Goal: Task Accomplishment & Management: Use online tool/utility

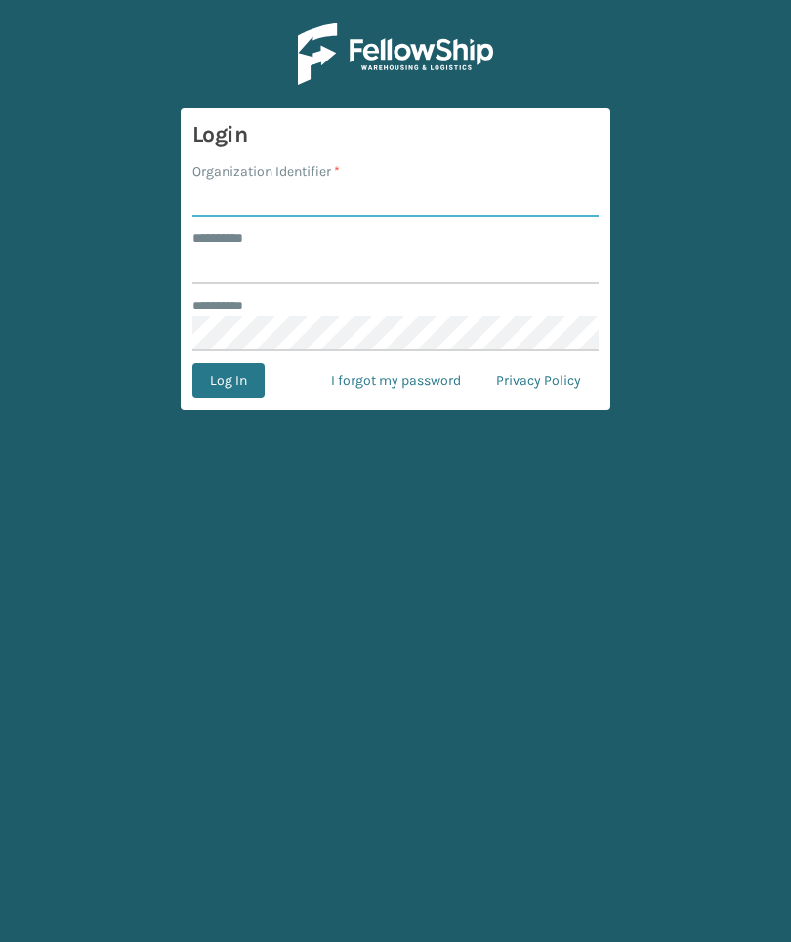
click at [308, 196] on input "Organization Identifier *" at bounding box center [395, 199] width 406 height 35
type input "TFM"
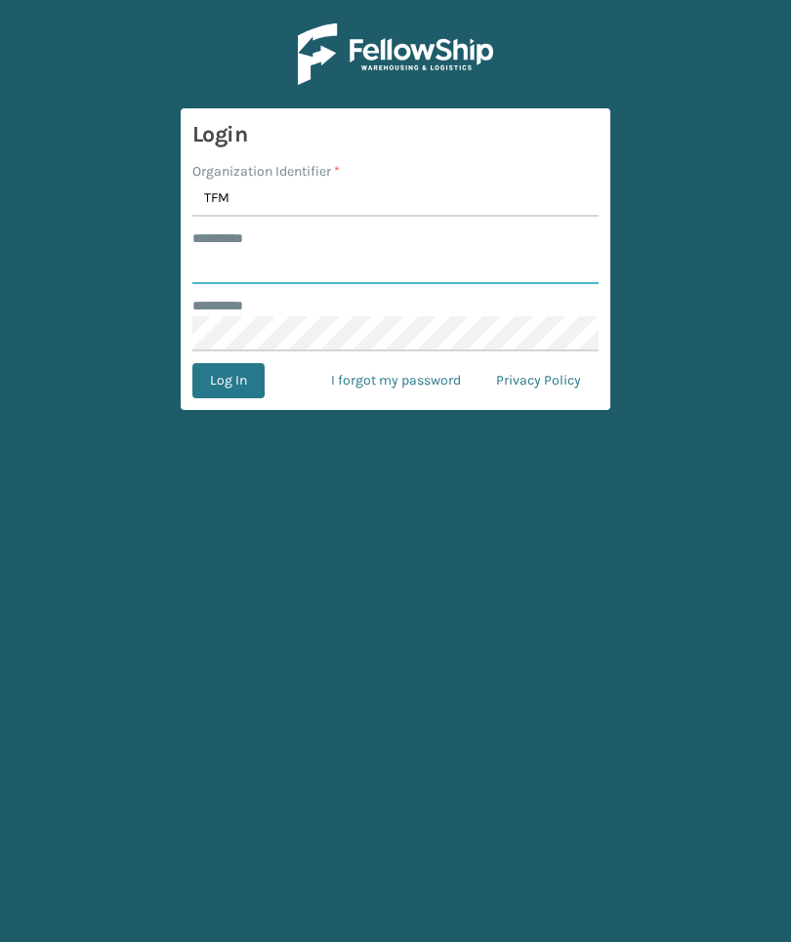
click at [488, 272] on input "******** *" at bounding box center [395, 266] width 406 height 35
type input "***"
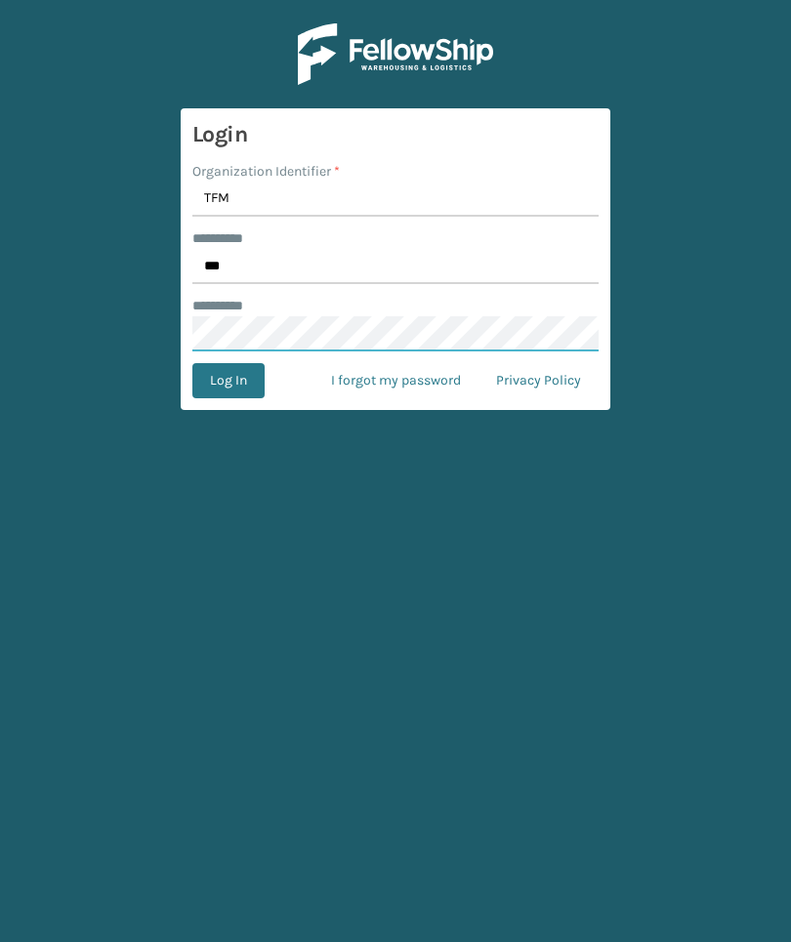
click at [227, 381] on button "Log In" at bounding box center [228, 380] width 72 height 35
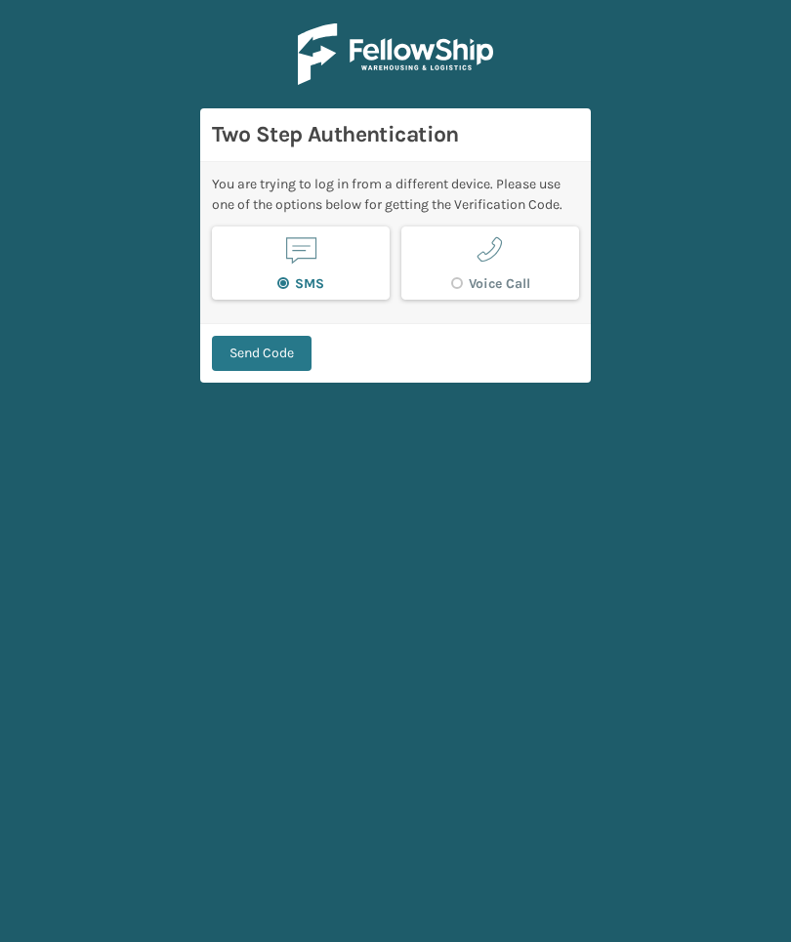
click at [271, 370] on button "Send Code" at bounding box center [262, 353] width 100 height 35
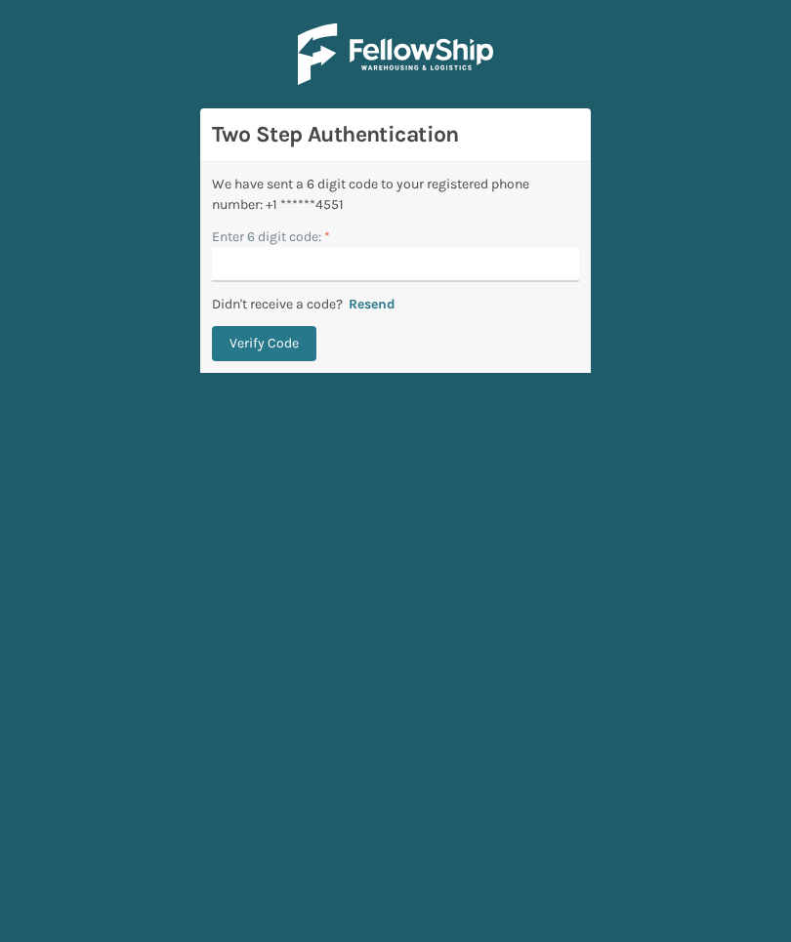
click at [544, 266] on input "Enter 6 digit code: *" at bounding box center [395, 264] width 367 height 35
type input "207778"
click at [264, 344] on button "Verify Code" at bounding box center [264, 343] width 104 height 35
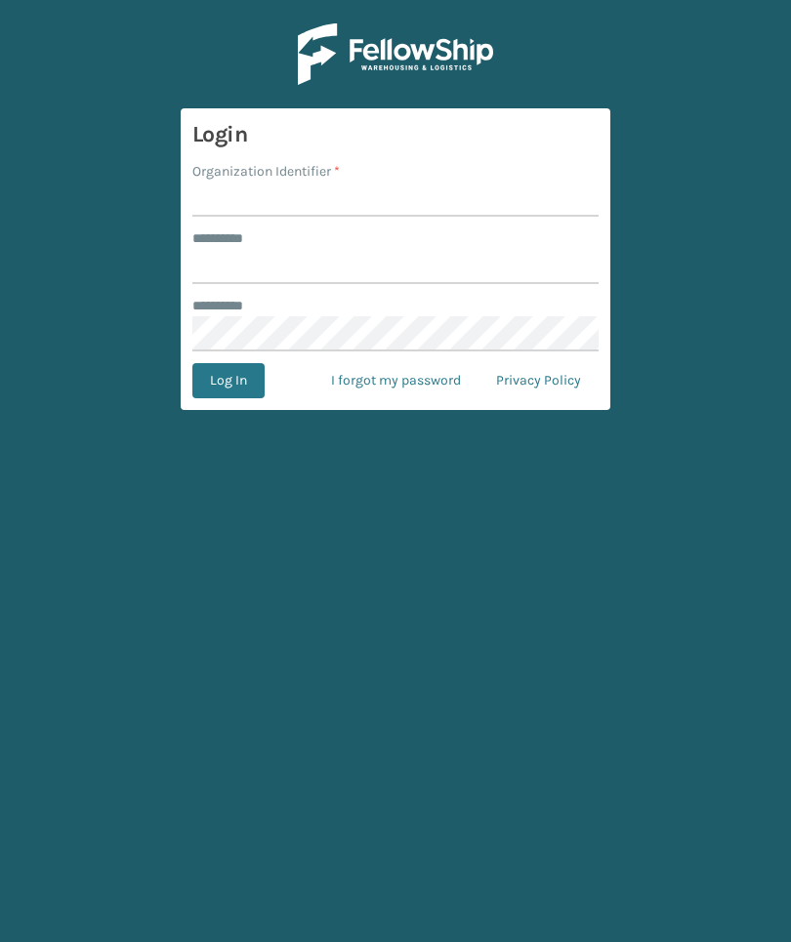
click at [536, 196] on input "Organization Identifier *" at bounding box center [395, 199] width 406 height 35
type input "TFM"
click at [503, 266] on input "******** *" at bounding box center [395, 266] width 406 height 35
type input "***"
click at [227, 381] on button "Log In" at bounding box center [228, 380] width 72 height 35
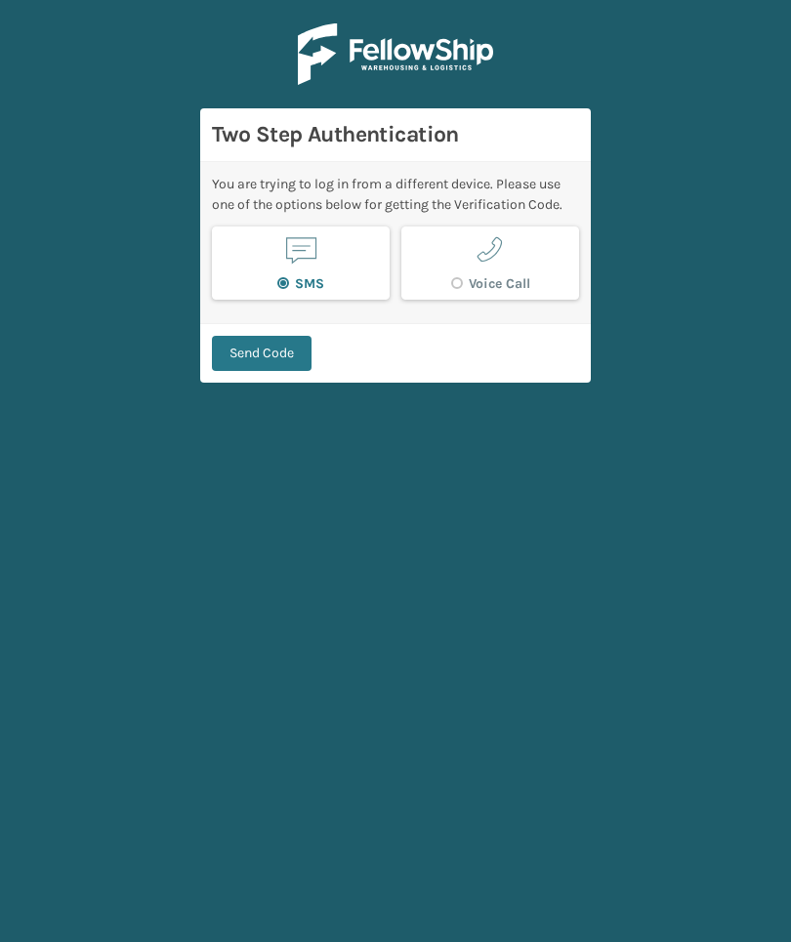
click at [272, 349] on button "Send Code" at bounding box center [262, 353] width 100 height 35
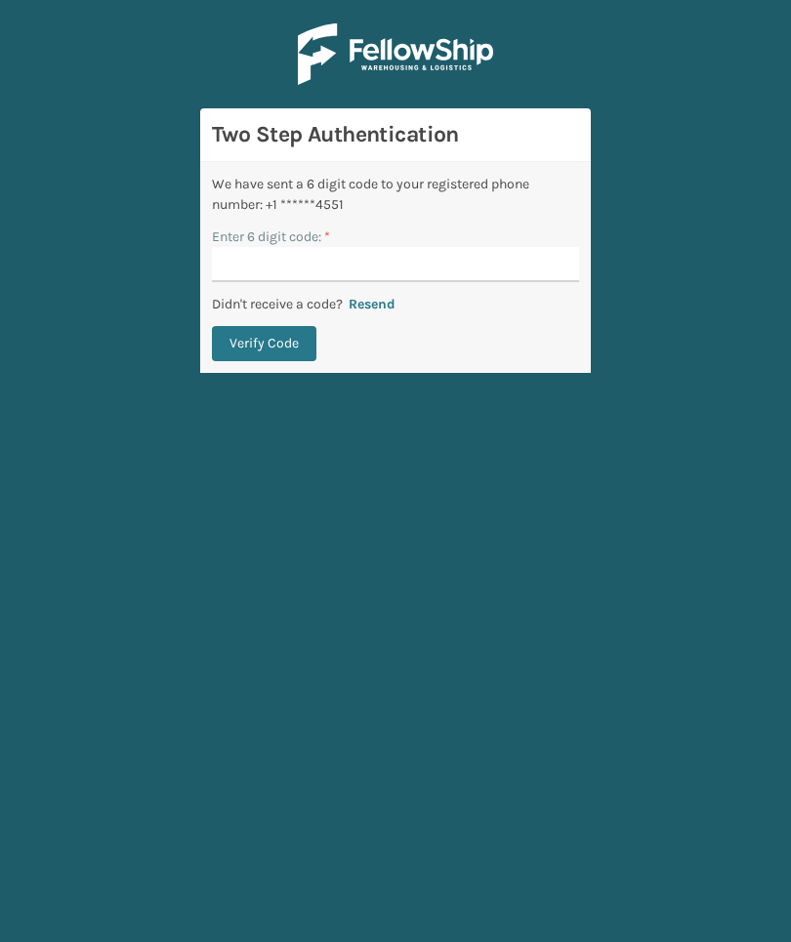
scroll to position [73, 0]
click at [521, 247] on input "Enter 6 digit code: *" at bounding box center [395, 264] width 367 height 35
type input "207778"
click at [264, 326] on button "Verify Code" at bounding box center [264, 343] width 104 height 35
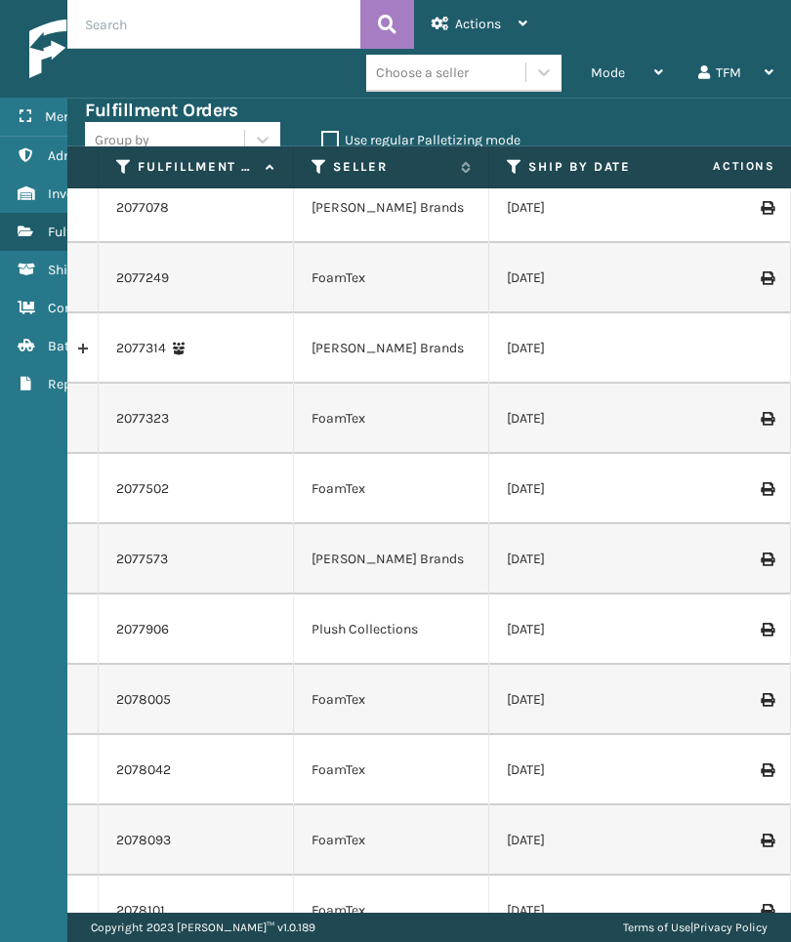
scroll to position [2155, 0]
click at [507, 19] on div "Actions" at bounding box center [479, 24] width 96 height 49
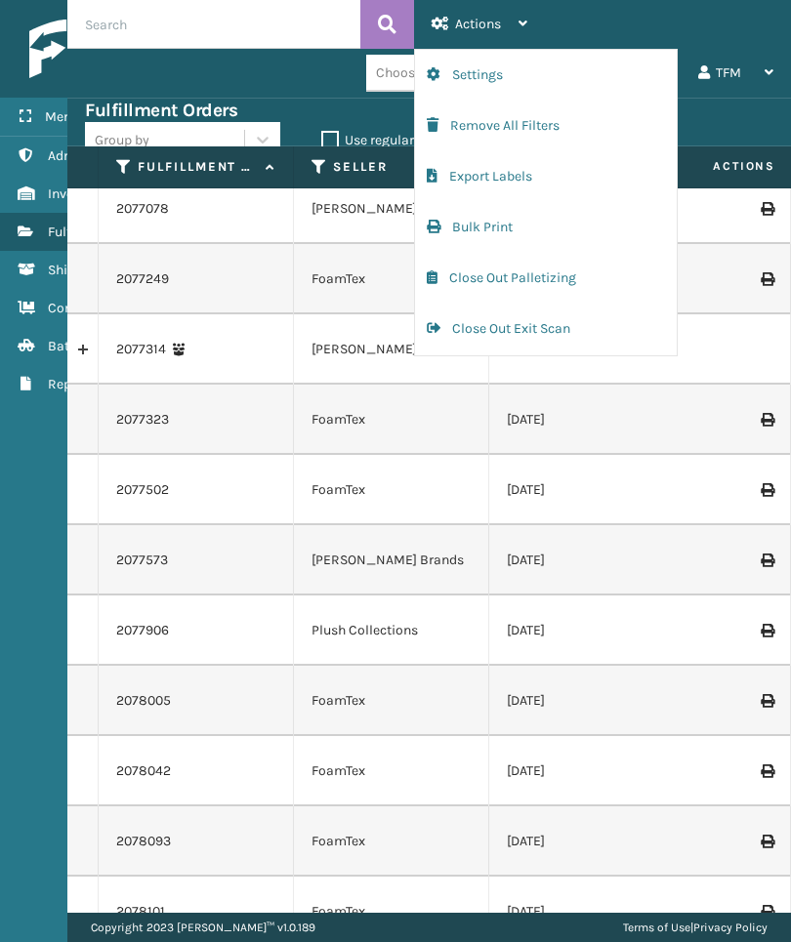
click at [588, 225] on button "Bulk Print" at bounding box center [546, 227] width 262 height 51
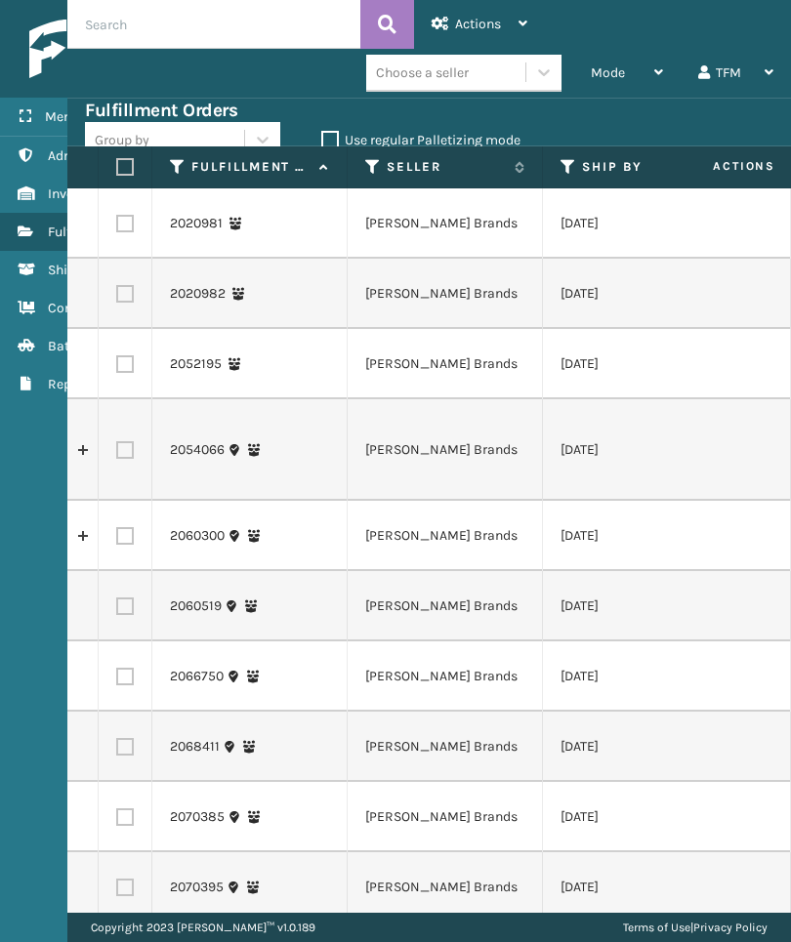
click at [526, 26] on icon at bounding box center [522, 24] width 9 height 14
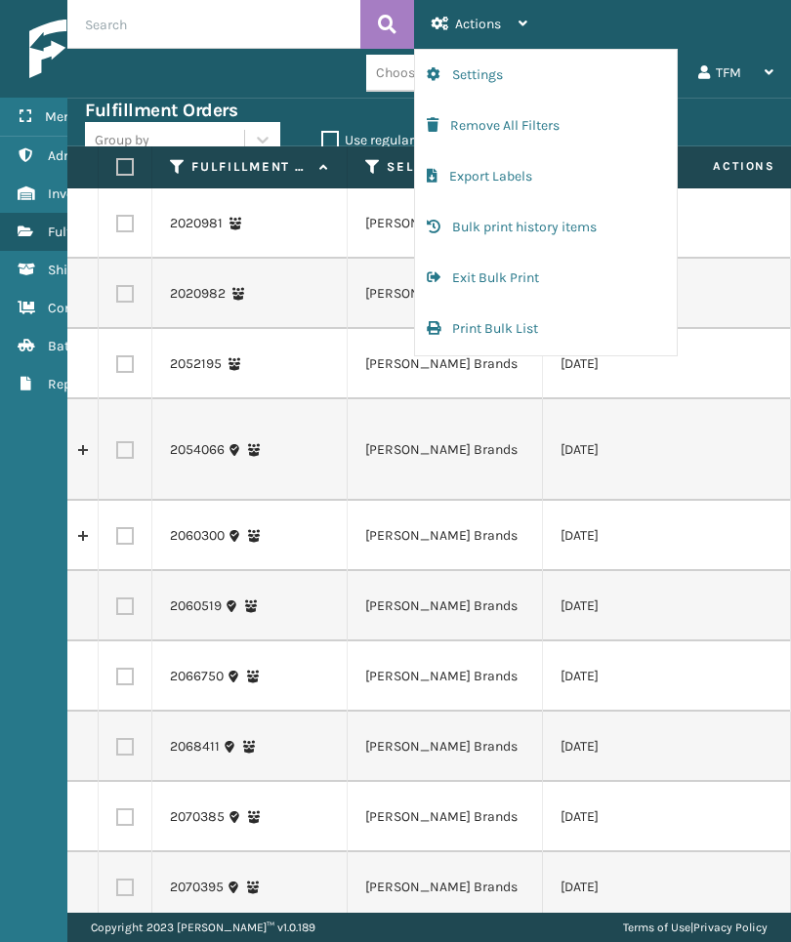
click at [608, 228] on button "Bulk print history items" at bounding box center [546, 227] width 262 height 51
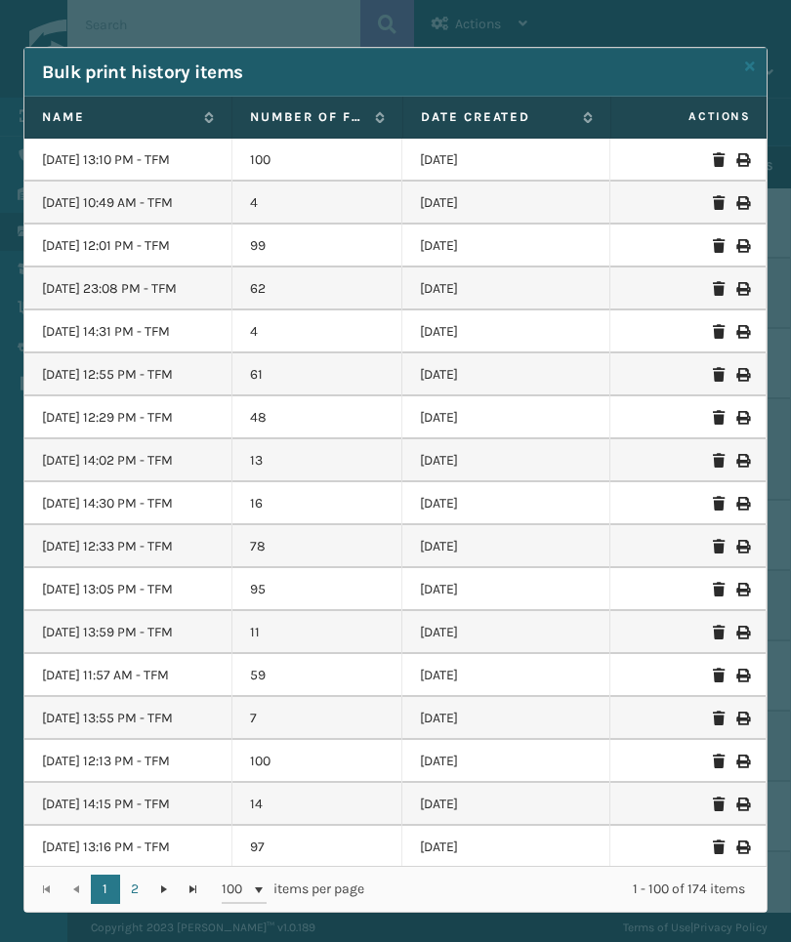
click at [160, 118] on label "Name" at bounding box center [118, 117] width 152 height 18
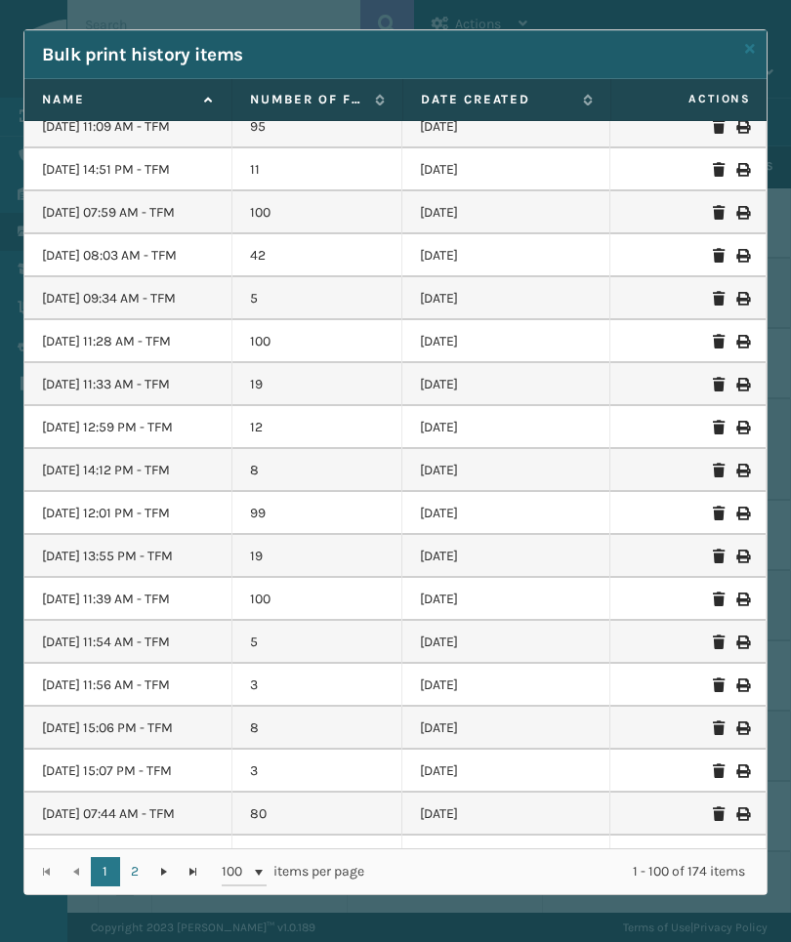
scroll to position [91, 0]
click at [125, 872] on link "2" at bounding box center [134, 871] width 29 height 29
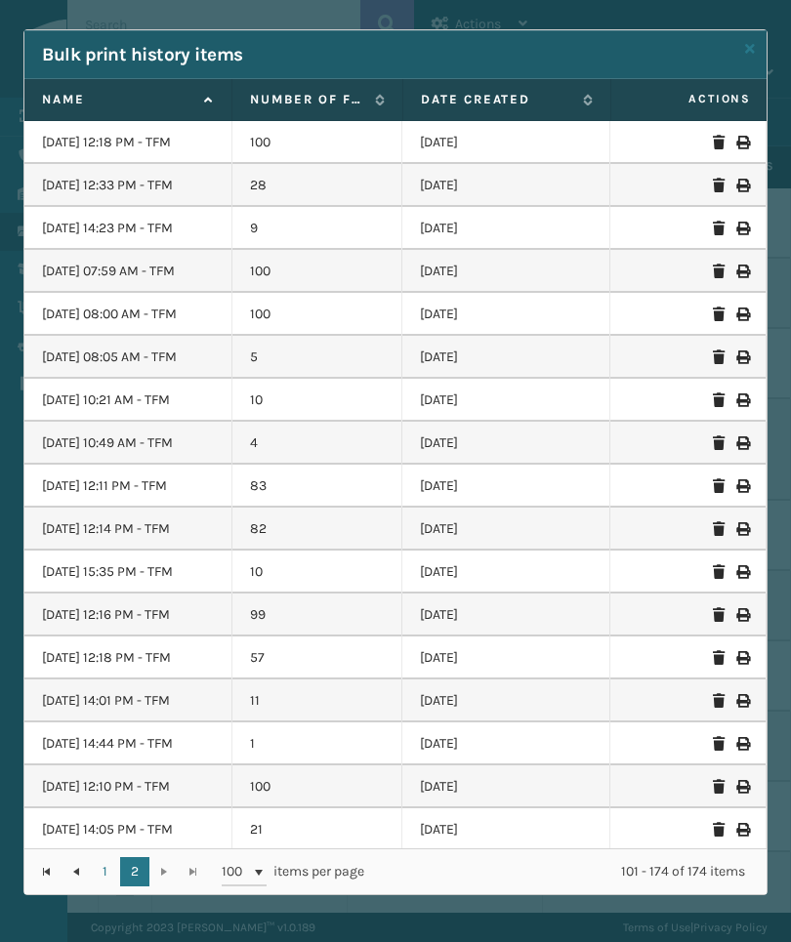
click at [744, 83] on span "Actions" at bounding box center [689, 99] width 145 height 32
click at [736, 79] on th "Actions" at bounding box center [689, 100] width 156 height 42
click at [725, 83] on span "Actions" at bounding box center [689, 99] width 145 height 32
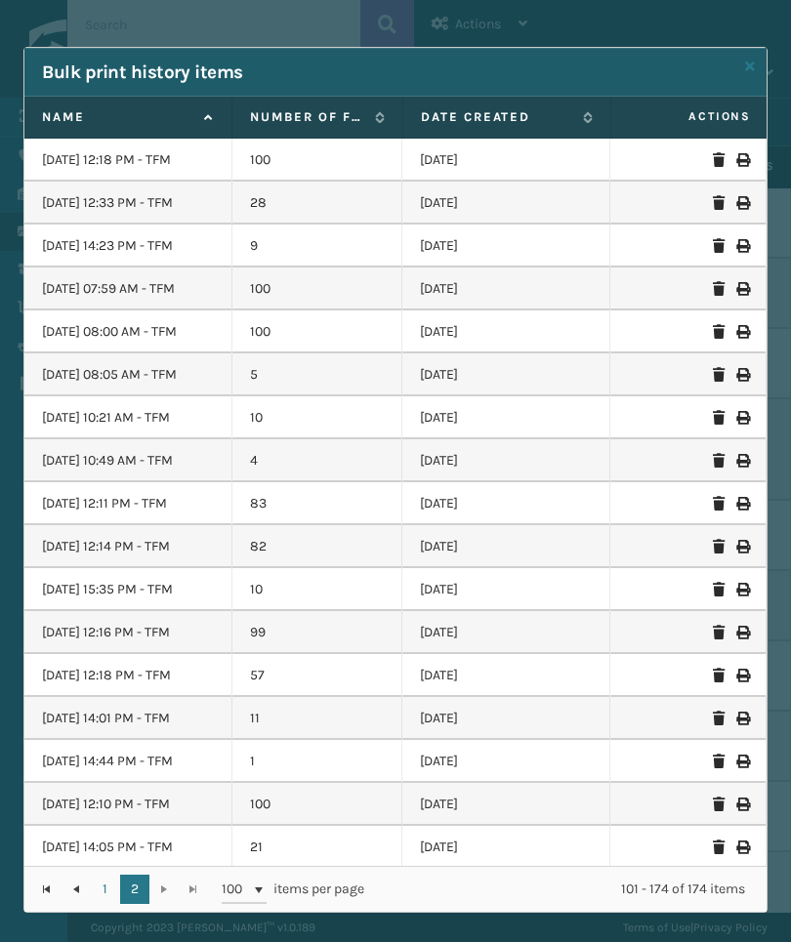
click at [745, 66] on icon at bounding box center [750, 67] width 10 height 14
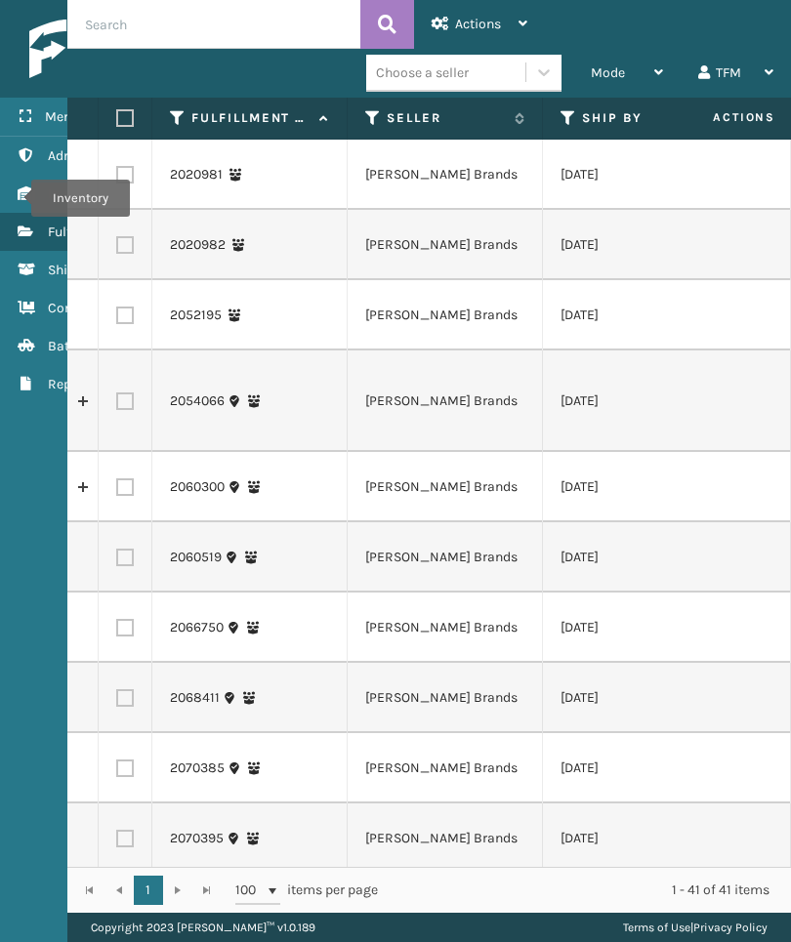
click at [19, 198] on icon "Inventory" at bounding box center [26, 193] width 16 height 14
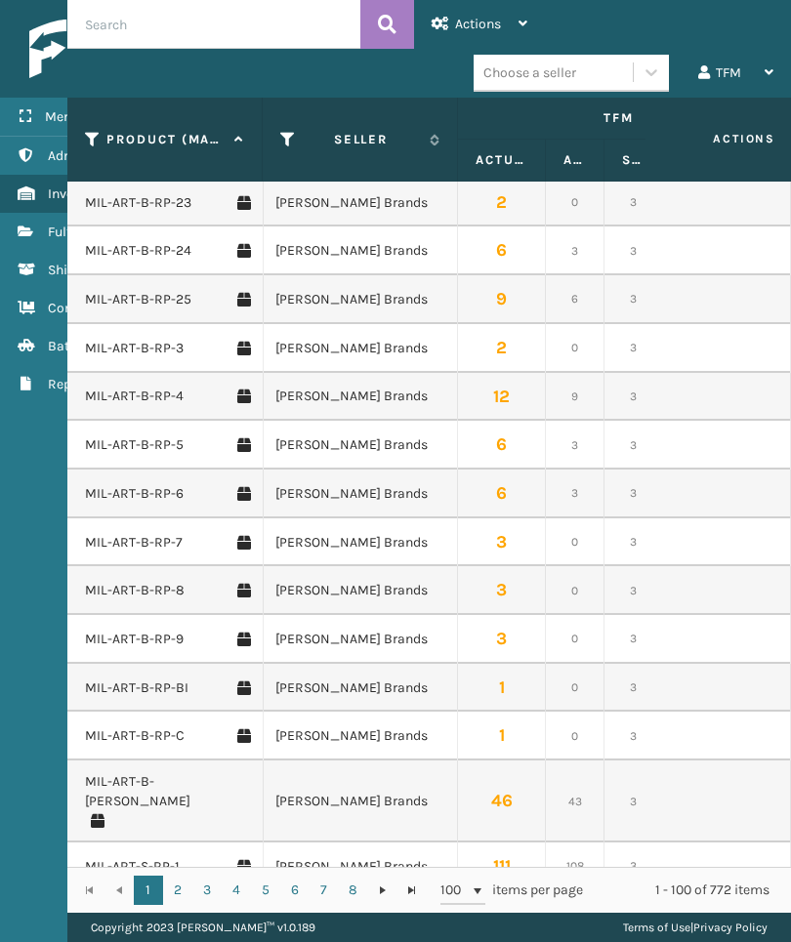
click at [326, 29] on input "text" at bounding box center [213, 24] width 293 height 49
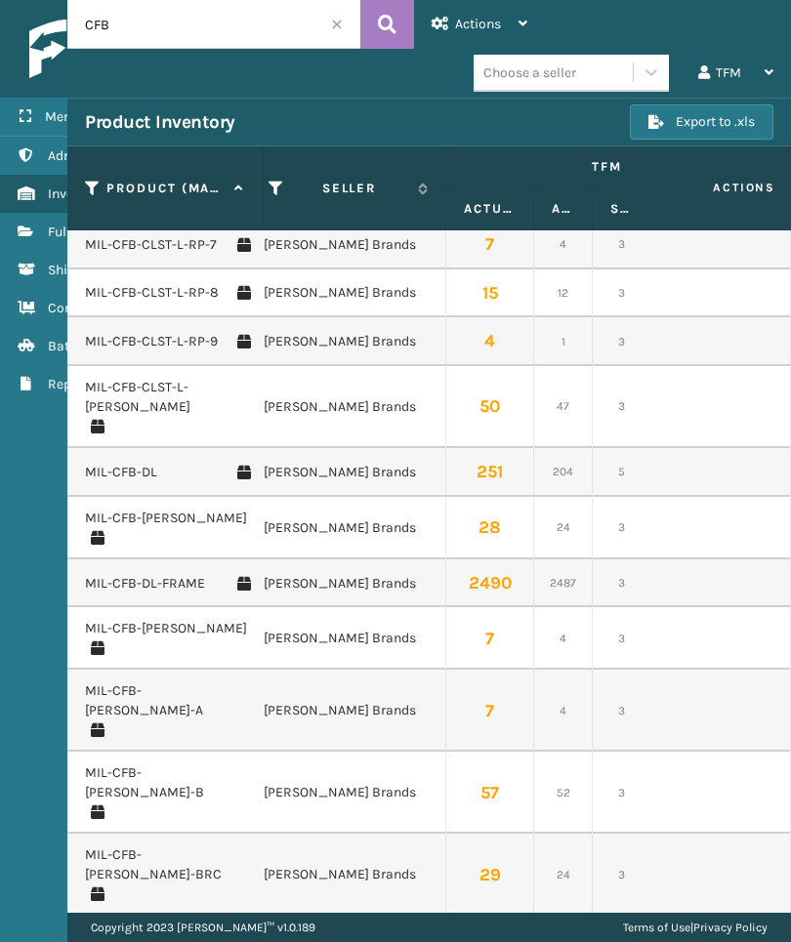
click at [349, 15] on input "CFB" at bounding box center [213, 24] width 293 height 49
type input "Hk612"
